Goal: Book appointment/travel/reservation

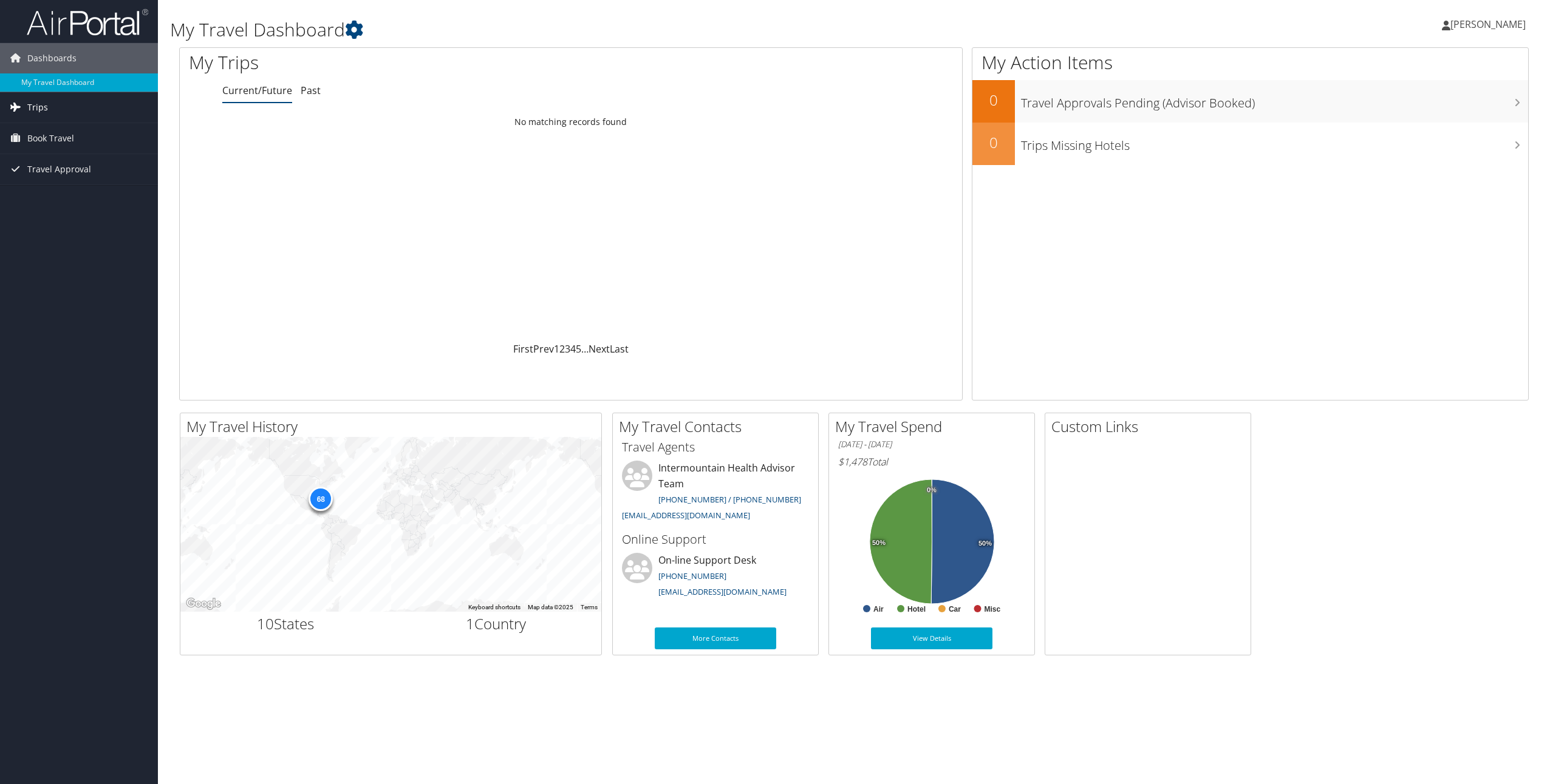
click at [41, 106] on span "Trips" at bounding box center [37, 108] width 21 height 31
click at [59, 191] on span "Book Travel" at bounding box center [51, 193] width 47 height 31
click at [117, 250] on link "Book/Manage Online Trips" at bounding box center [78, 253] width 158 height 18
